Goal: Task Accomplishment & Management: Complete application form

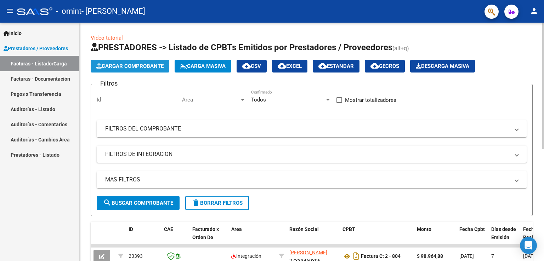
click at [140, 65] on span "Cargar Comprobante" at bounding box center [129, 66] width 67 height 6
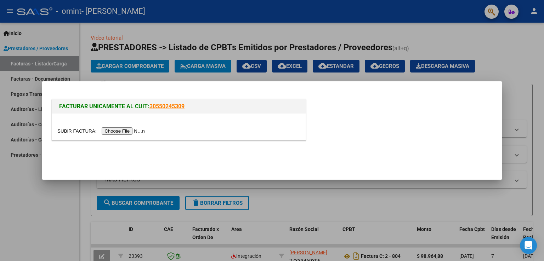
click at [135, 131] on input "file" at bounding box center [102, 131] width 90 height 7
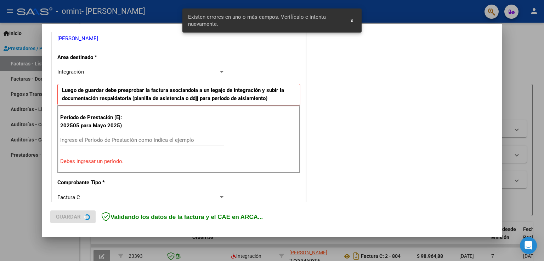
scroll to position [148, 0]
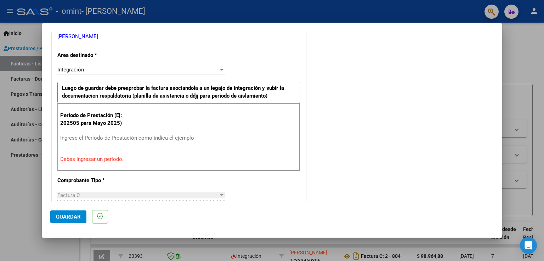
click at [117, 136] on input "Ingrese el Período de Prestación como indica el ejemplo" at bounding box center [142, 138] width 164 height 6
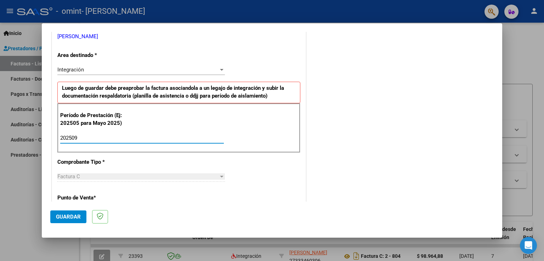
type input "202509"
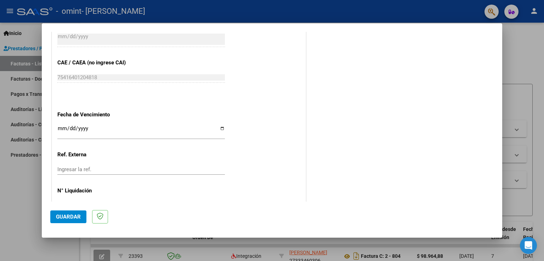
scroll to position [453, 0]
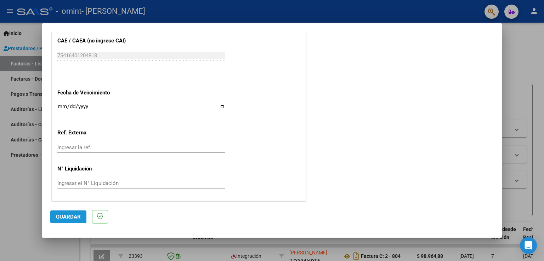
click at [61, 214] on span "Guardar" at bounding box center [68, 217] width 25 height 6
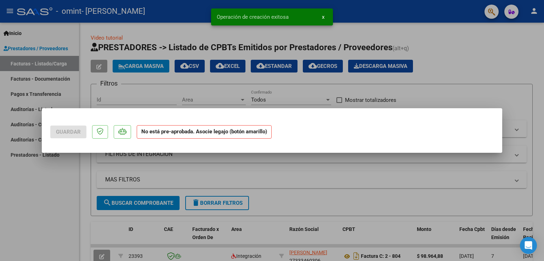
scroll to position [0, 0]
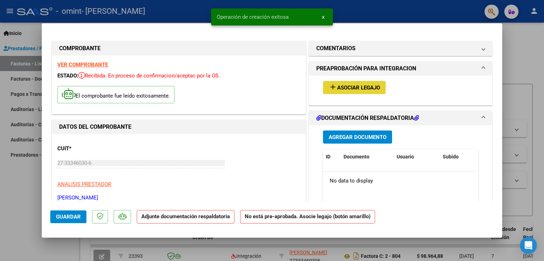
click at [337, 86] on span "Asociar Legajo" at bounding box center [358, 88] width 43 height 6
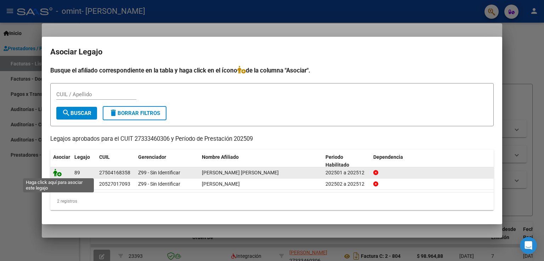
click at [58, 172] on icon at bounding box center [57, 173] width 9 height 8
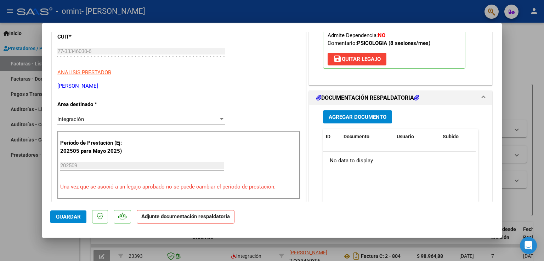
scroll to position [151, 0]
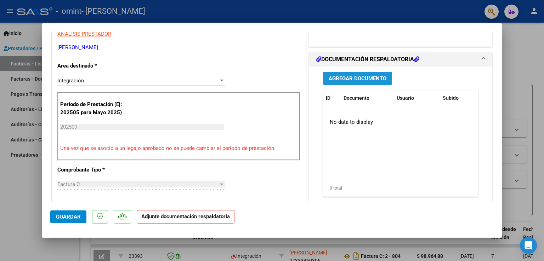
click at [363, 82] on span "Agregar Documento" at bounding box center [358, 78] width 58 height 6
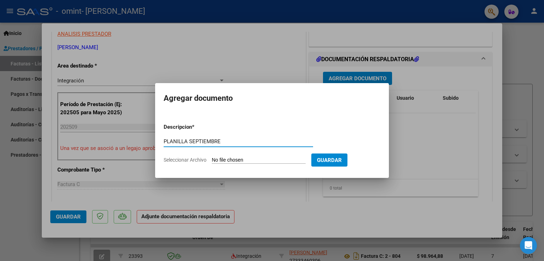
type input "PLANILLA SEPTIEMBRE"
click at [271, 161] on input "Seleccionar Archivo" at bounding box center [259, 160] width 94 height 7
type input "C:\fakepath\Planilla [DATE] [PERSON_NAME] [PERSON_NAME].pdf"
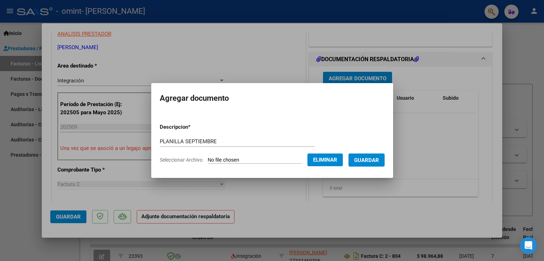
click at [377, 160] on span "Guardar" at bounding box center [366, 160] width 25 height 6
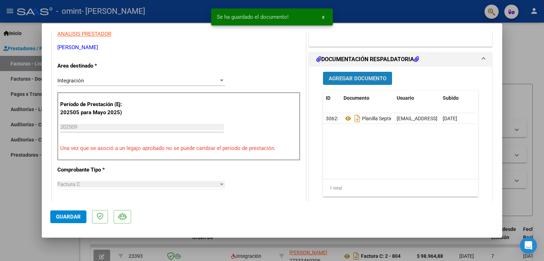
click at [368, 82] on span "Agregar Documento" at bounding box center [358, 78] width 58 height 6
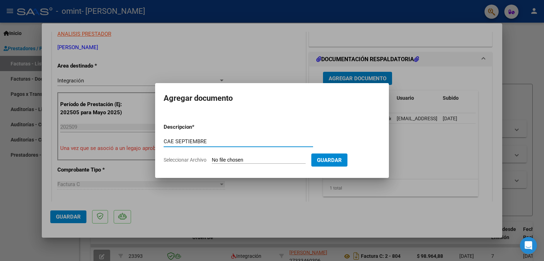
type input "CAE SEPTIEMBRE"
click at [289, 158] on input "Seleccionar Archivo" at bounding box center [259, 160] width 94 height 7
type input "C:\fakepath\CAE [DATE] [PERSON_NAME] [PERSON_NAME].pdf"
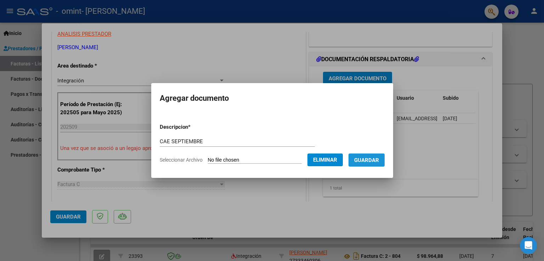
click at [379, 160] on span "Guardar" at bounding box center [366, 160] width 25 height 6
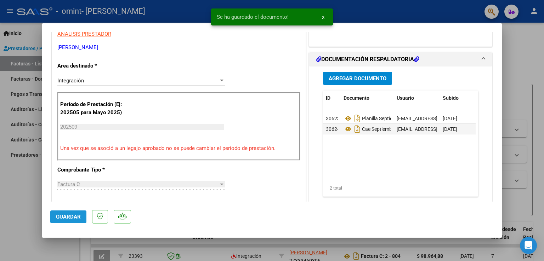
click at [62, 214] on span "Guardar" at bounding box center [68, 217] width 25 height 6
click at [531, 70] on div at bounding box center [272, 130] width 544 height 261
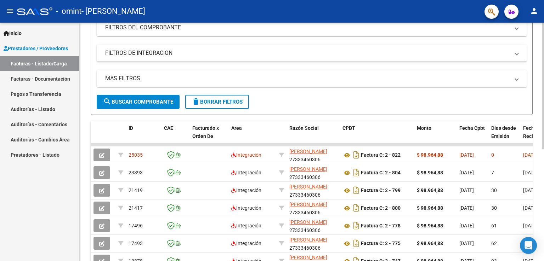
scroll to position [103, 0]
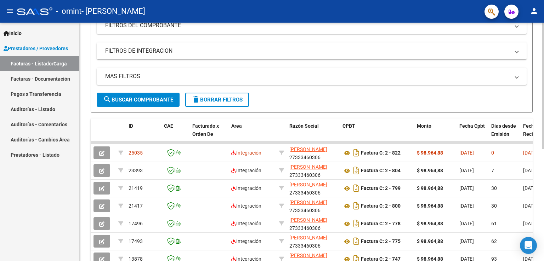
click at [544, 133] on div at bounding box center [543, 142] width 2 height 127
